Goal: Feedback & Contribution: Submit feedback/report problem

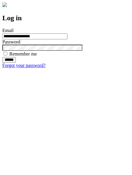
type input "**********"
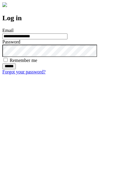
click at [16, 69] on input "******" at bounding box center [9, 67] width 14 height 6
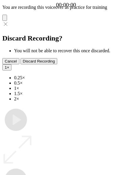
type input "**********"
